Goal: Task Accomplishment & Management: Manage account settings

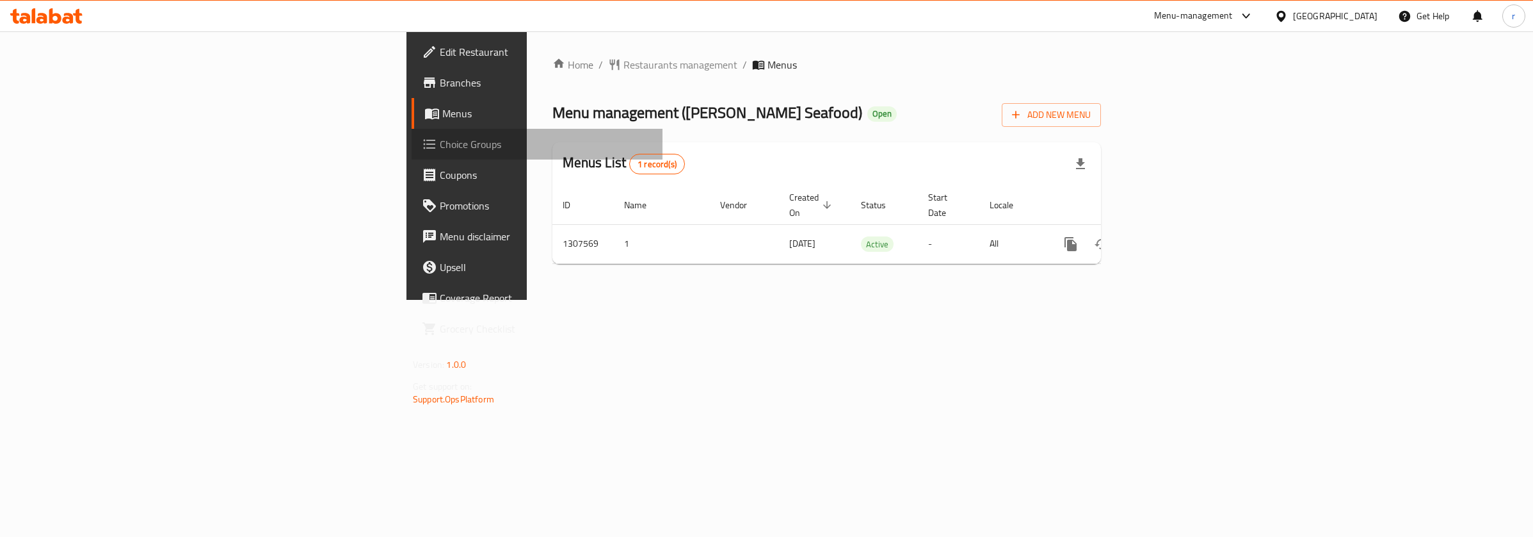
click at [440, 136] on span "Choice Groups" at bounding box center [546, 143] width 213 height 15
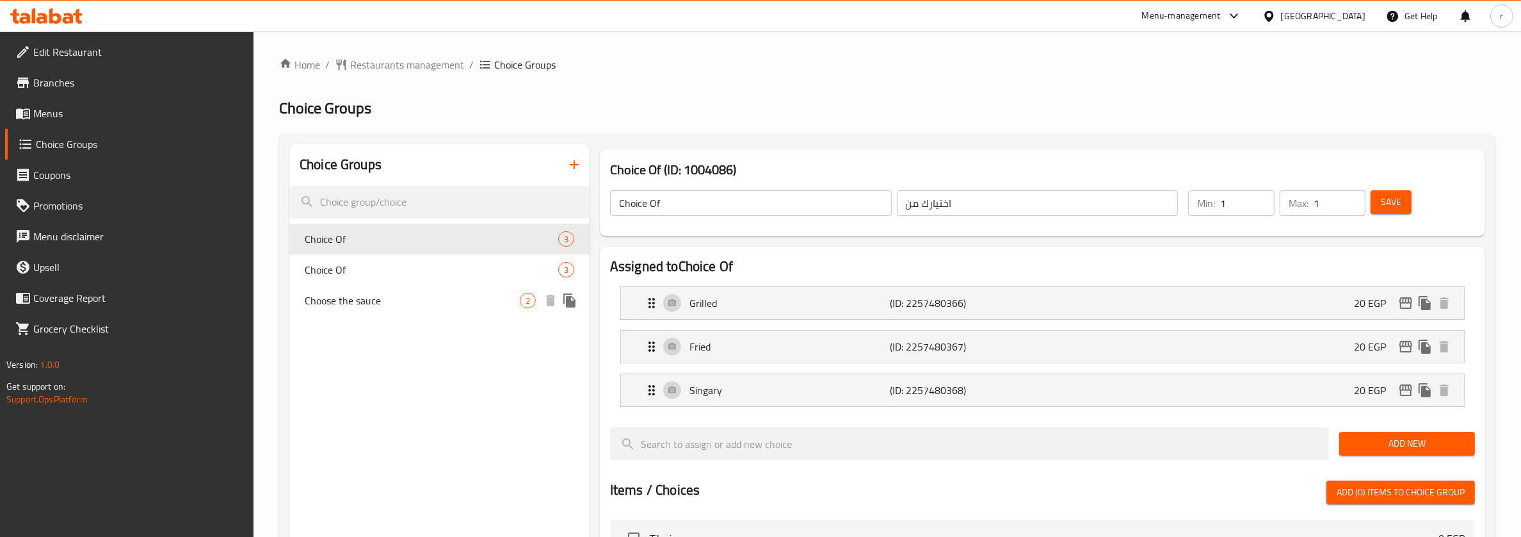
click at [359, 303] on span "Choose the sauce" at bounding box center [412, 300] width 215 height 15
type input "Choose the sauce"
type input "اختر الصوص"
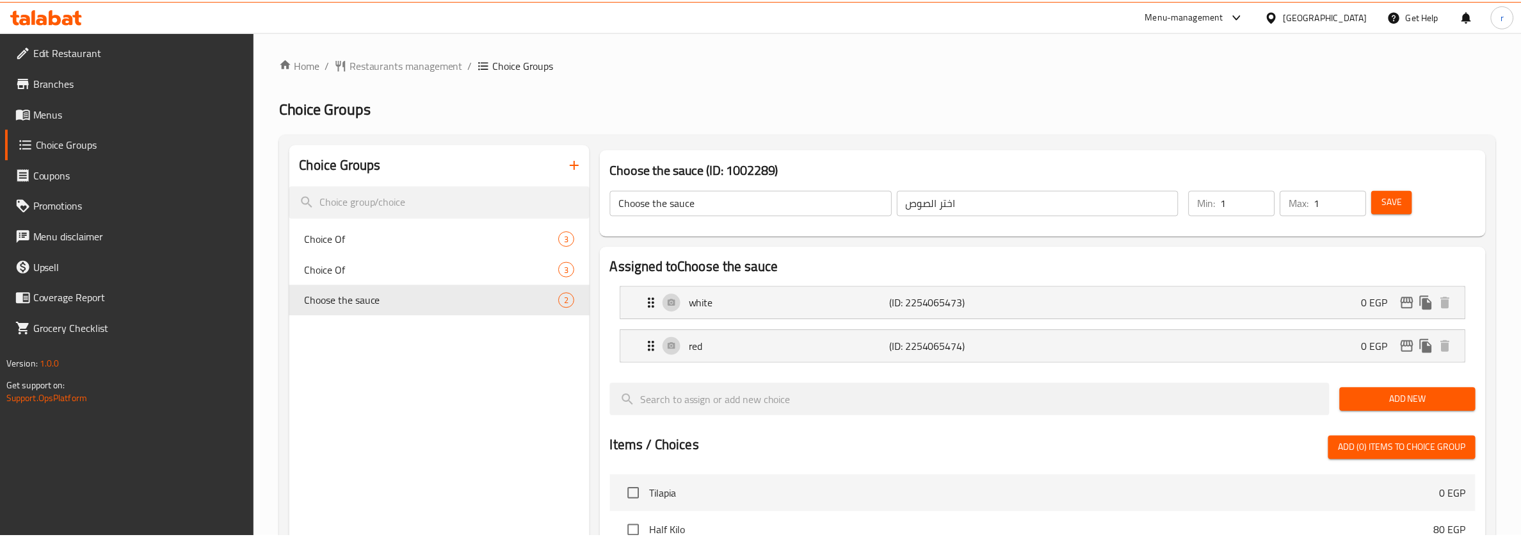
scroll to position [397, 0]
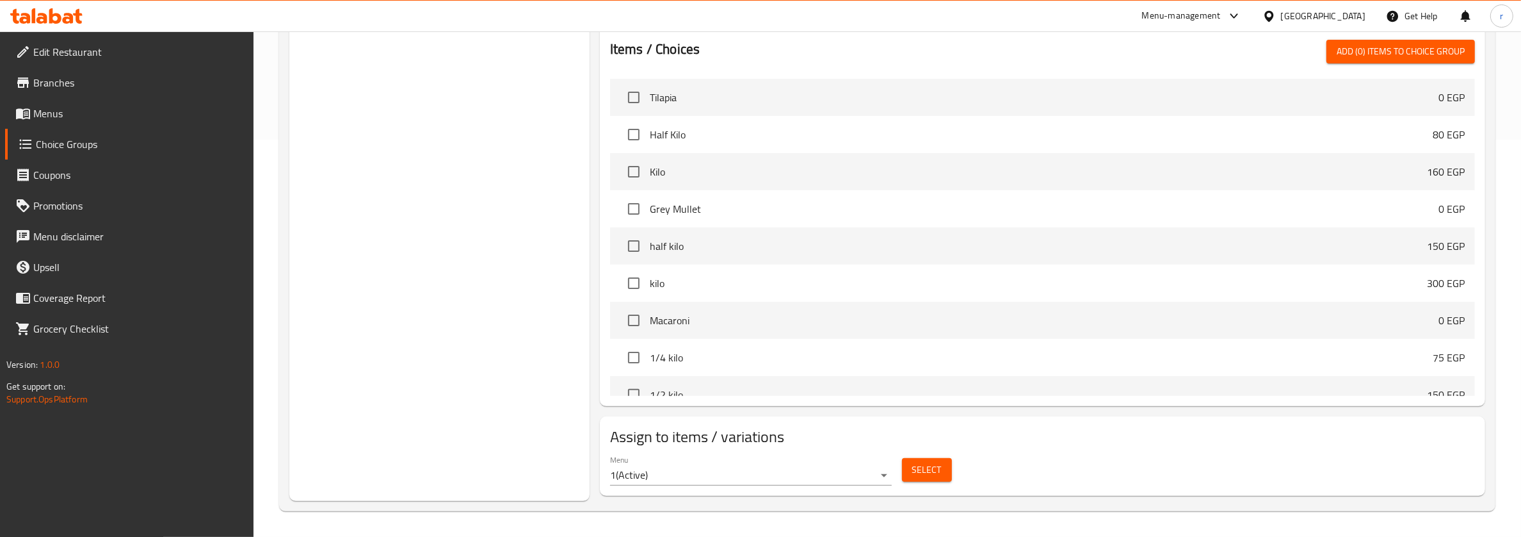
click at [432, 391] on div "Choice Groups Choice Of 3 Choice Of 3 Choose the sauce 2" at bounding box center [439, 124] width 300 height 754
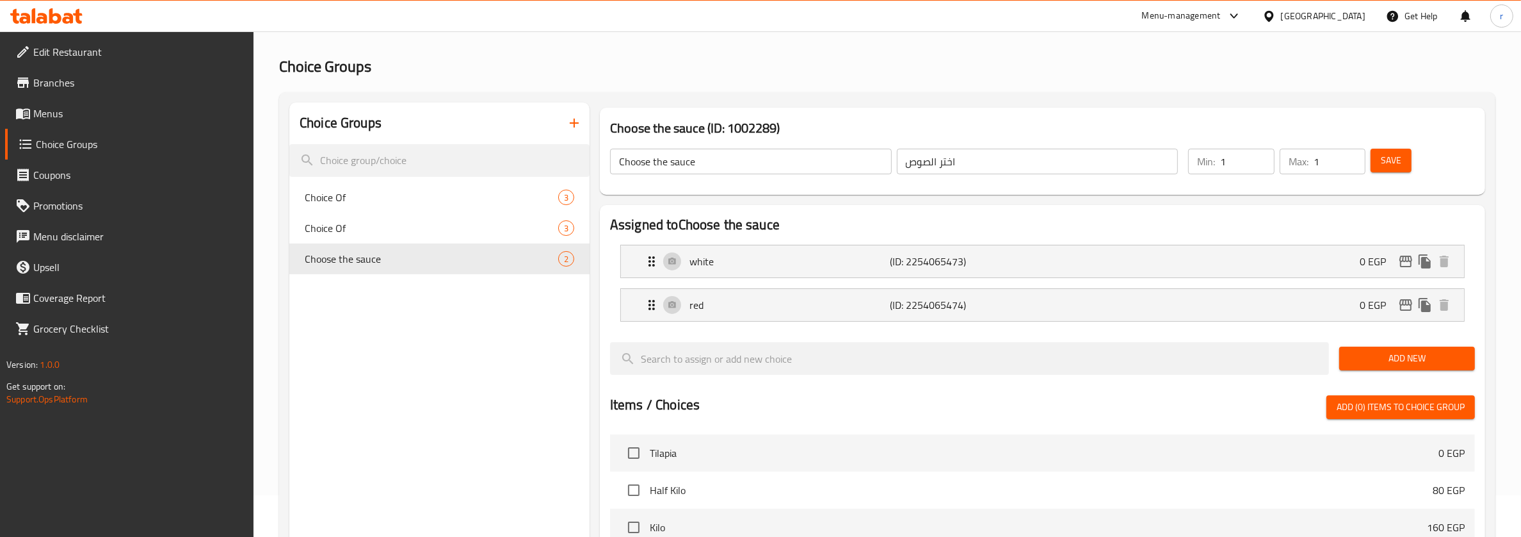
scroll to position [0, 0]
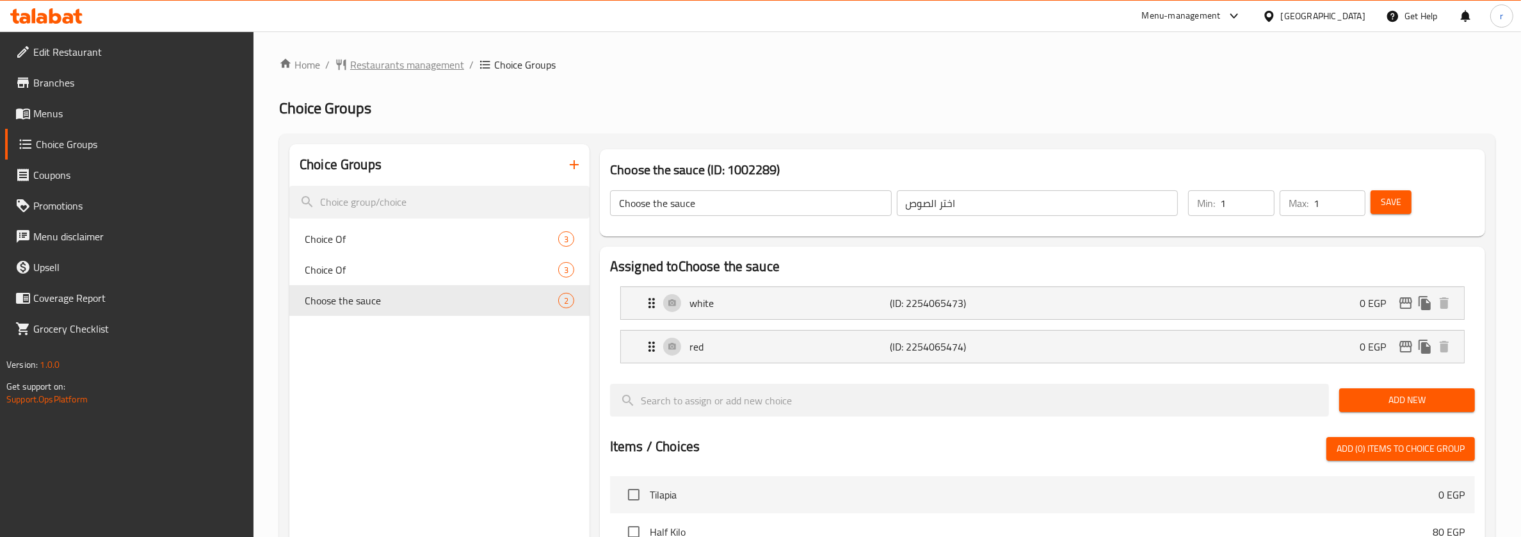
click at [425, 65] on span "Restaurants management" at bounding box center [407, 64] width 114 height 15
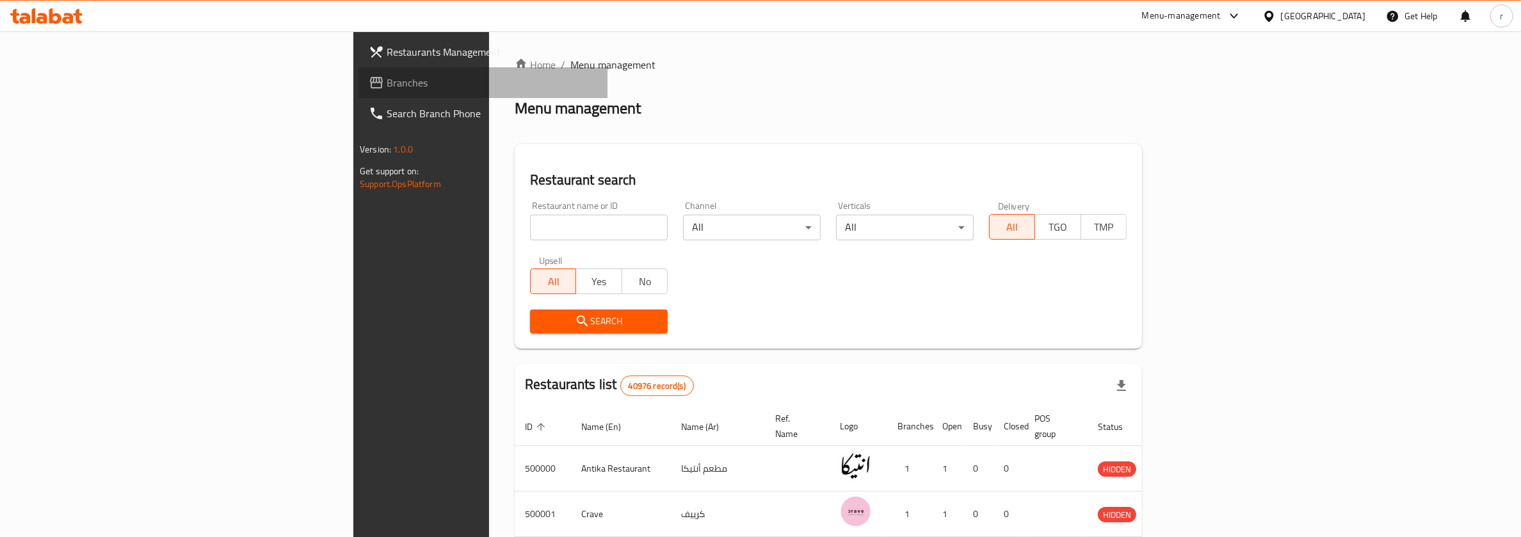
click at [387, 87] on span "Branches" at bounding box center [492, 82] width 211 height 15
